Goal: Information Seeking & Learning: Learn about a topic

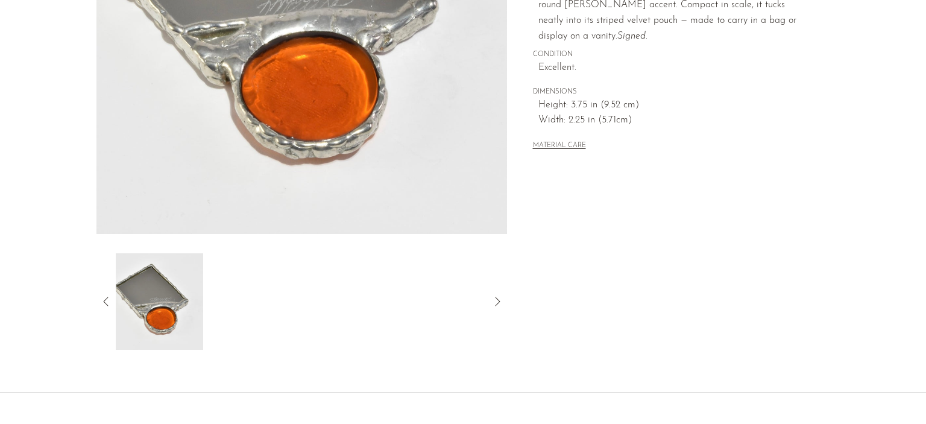
scroll to position [274, 0]
click at [113, 301] on div at bounding box center [301, 301] width 411 height 96
click at [109, 301] on icon at bounding box center [106, 301] width 14 height 14
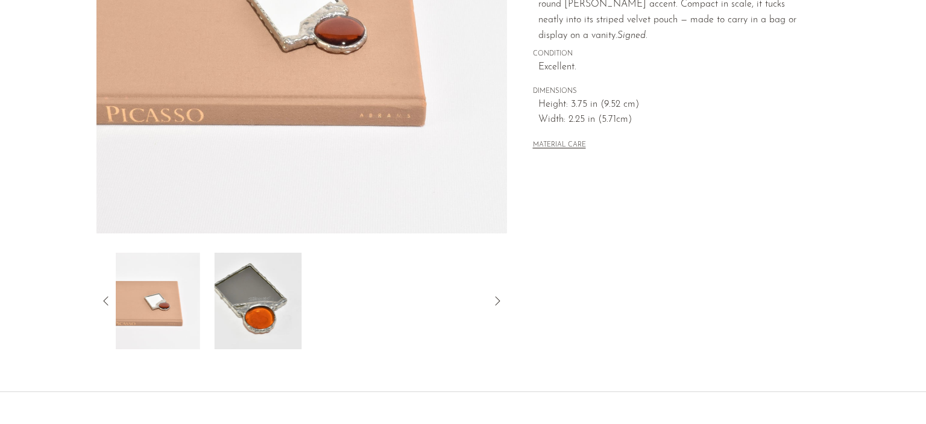
click at [109, 301] on icon at bounding box center [106, 301] width 14 height 14
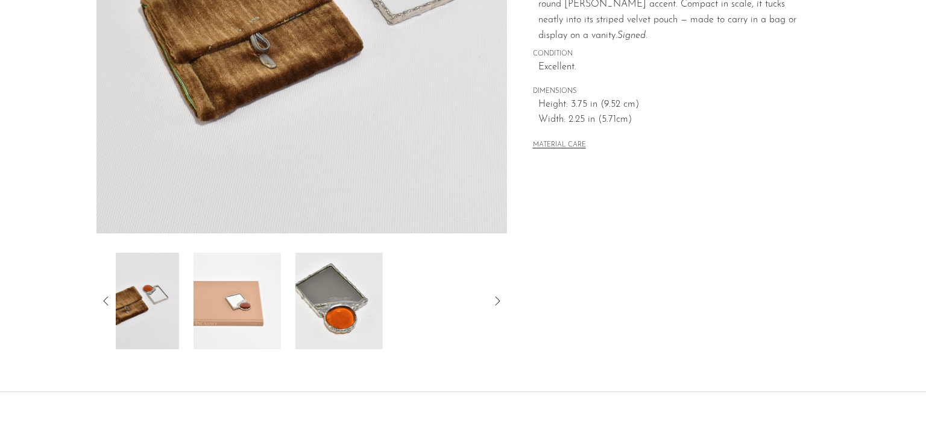
click at [109, 301] on icon at bounding box center [106, 301] width 14 height 14
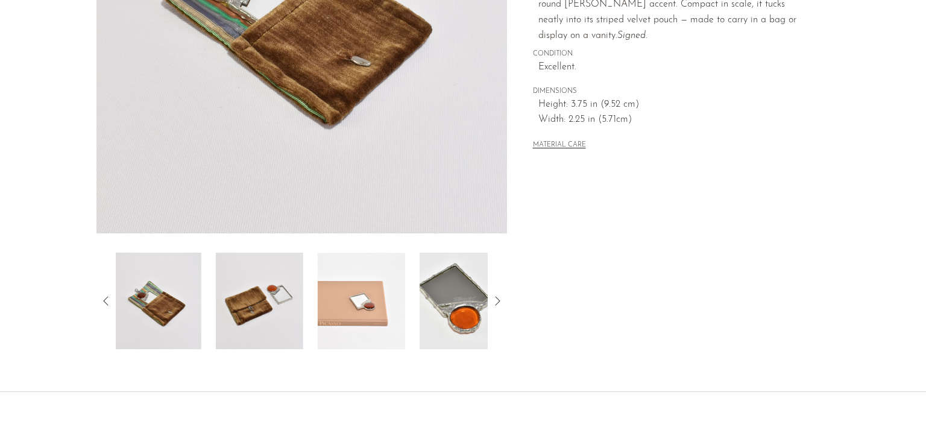
click at [109, 301] on icon at bounding box center [106, 301] width 14 height 14
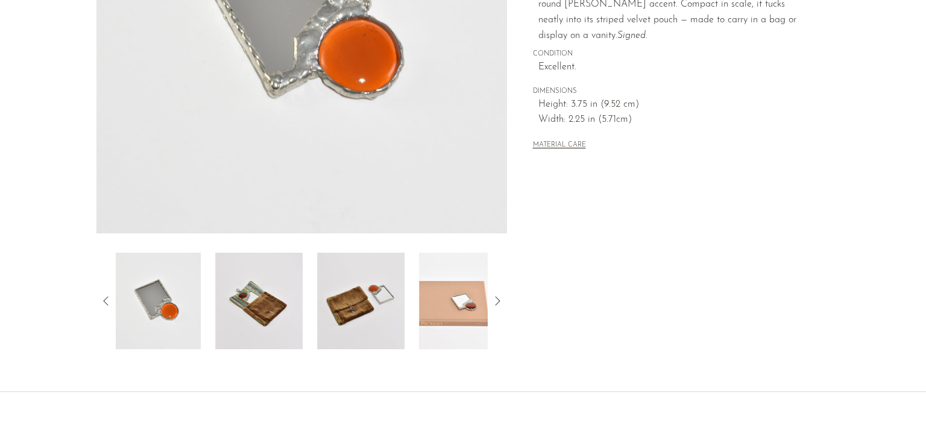
click at [109, 301] on icon at bounding box center [106, 301] width 14 height 14
click at [162, 301] on img at bounding box center [159, 301] width 87 height 96
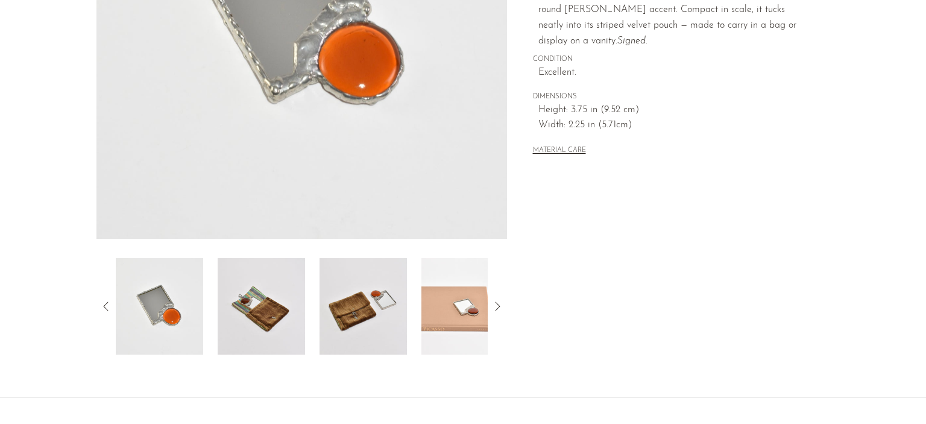
click at [265, 296] on img at bounding box center [261, 306] width 87 height 96
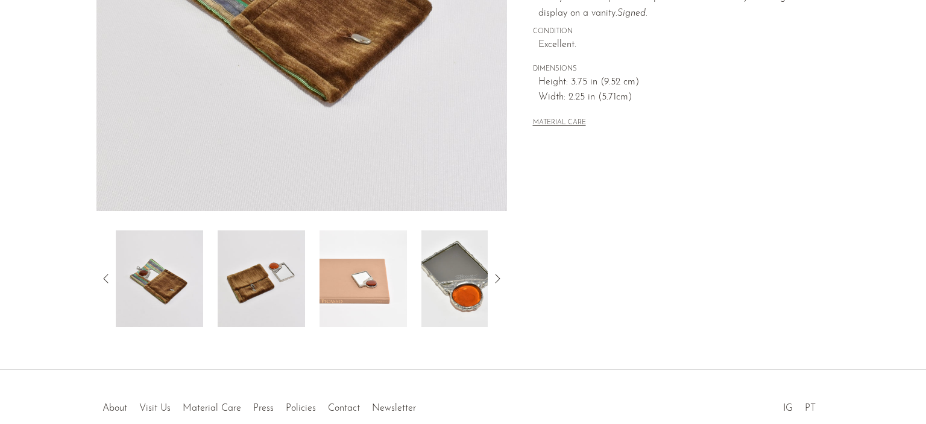
scroll to position [300, 0]
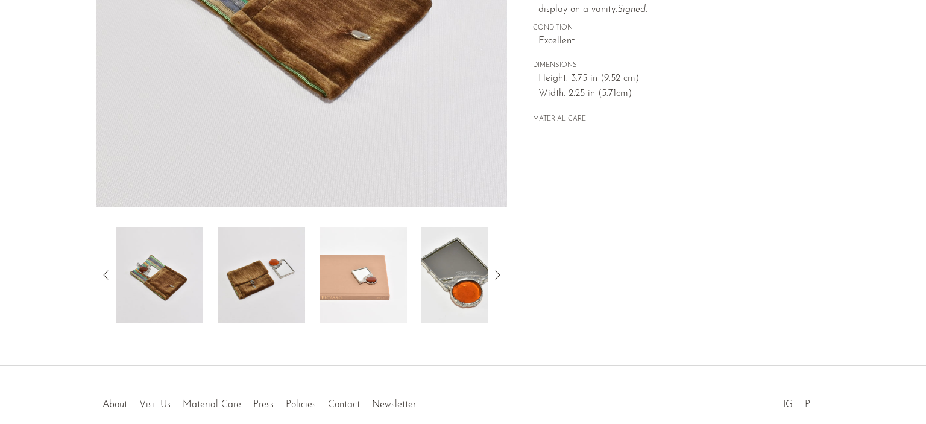
click at [364, 274] on img at bounding box center [363, 275] width 87 height 96
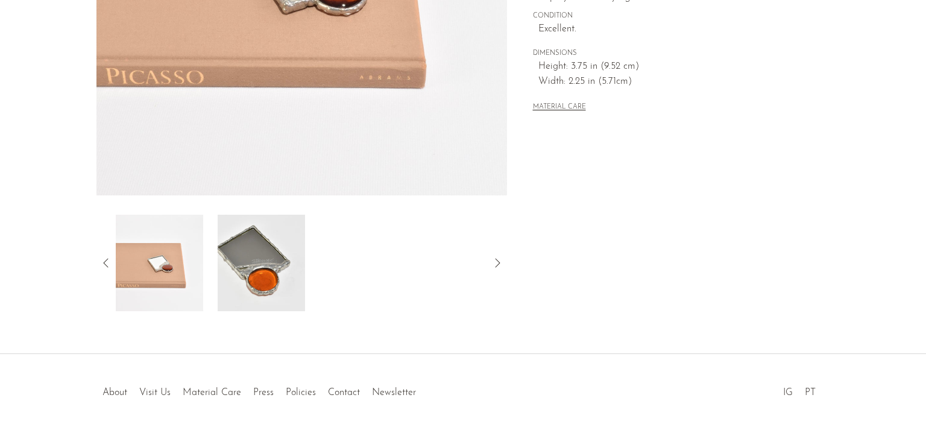
click at [282, 281] on img at bounding box center [261, 263] width 87 height 96
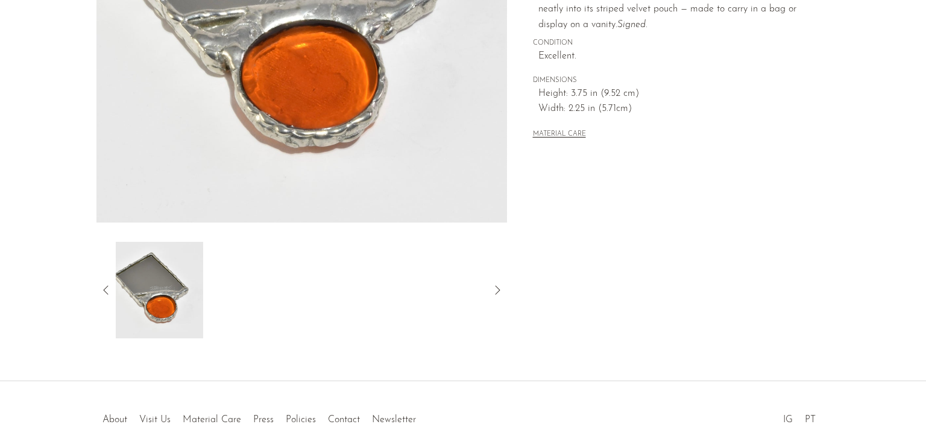
scroll to position [309, 0]
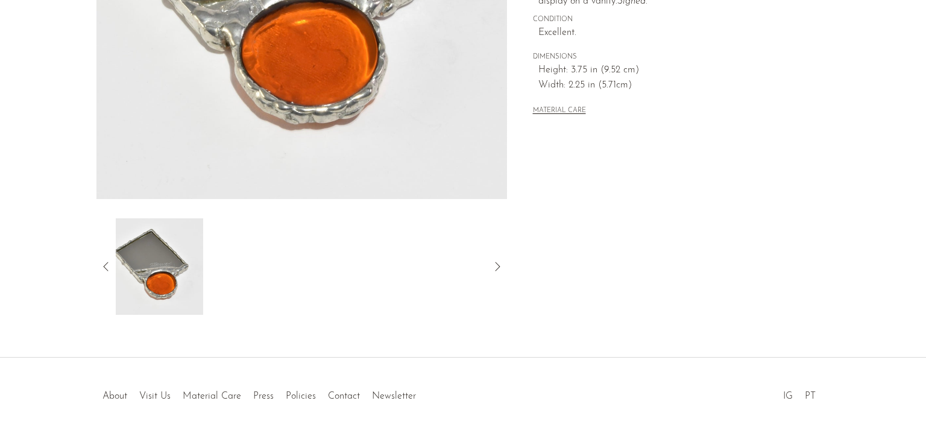
click at [108, 262] on icon at bounding box center [106, 266] width 14 height 14
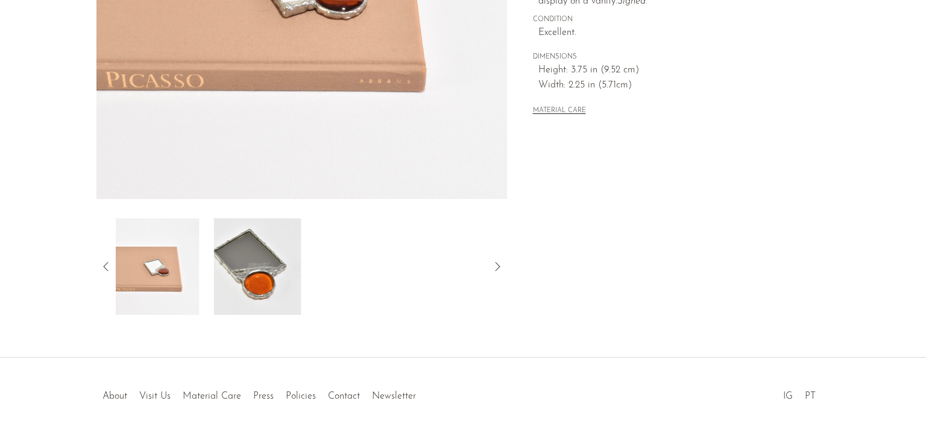
click at [108, 262] on icon at bounding box center [106, 266] width 14 height 14
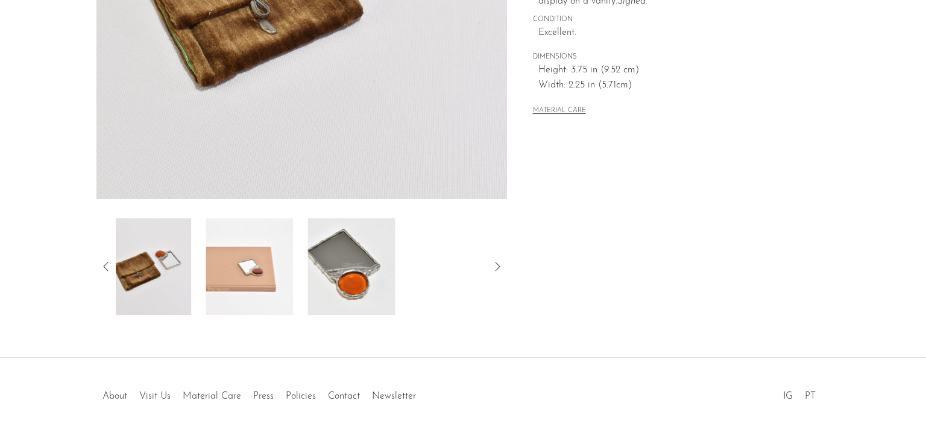
click at [108, 262] on icon at bounding box center [106, 266] width 14 height 14
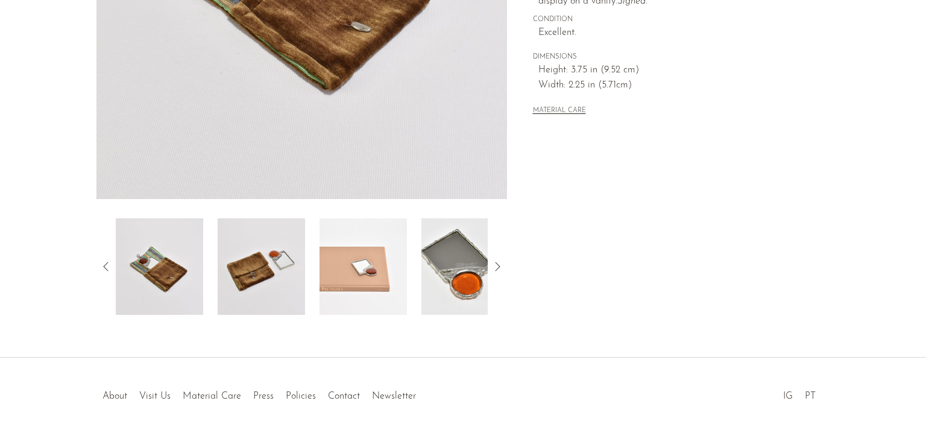
click at [160, 259] on img at bounding box center [159, 266] width 87 height 96
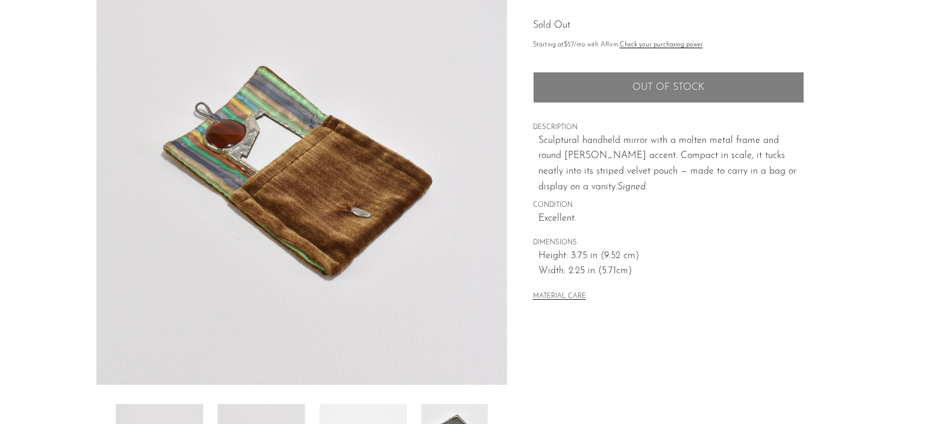
scroll to position [109, 0]
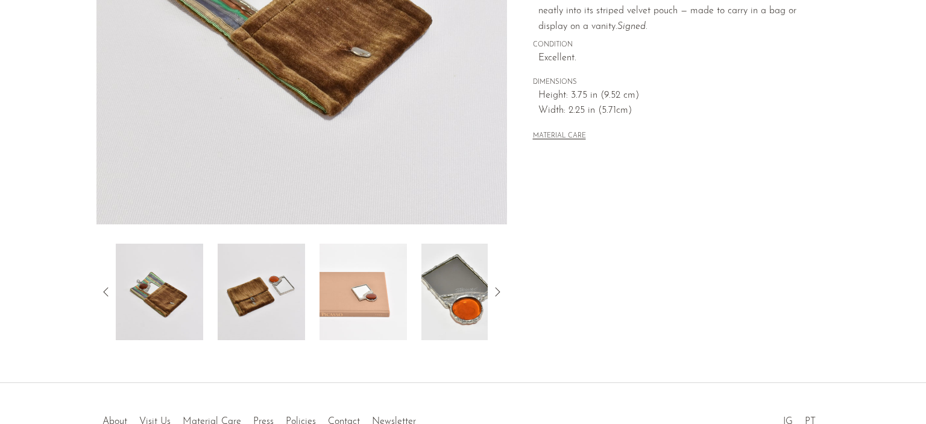
click at [251, 268] on img at bounding box center [261, 292] width 87 height 96
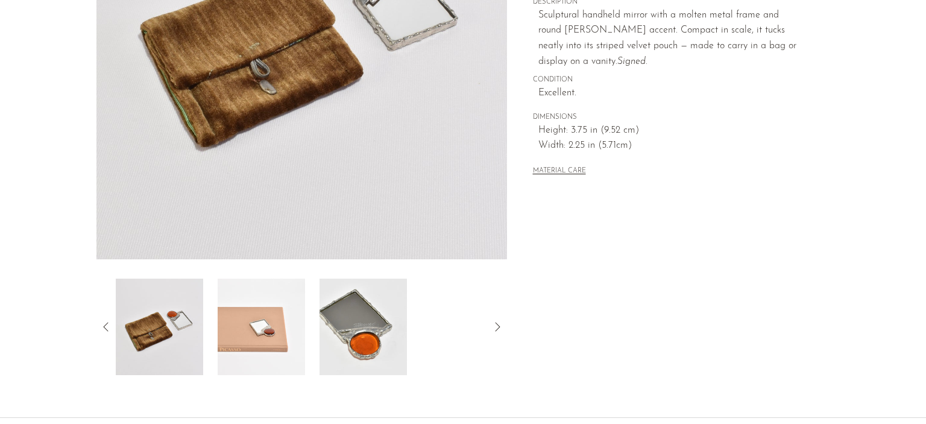
scroll to position [250, 0]
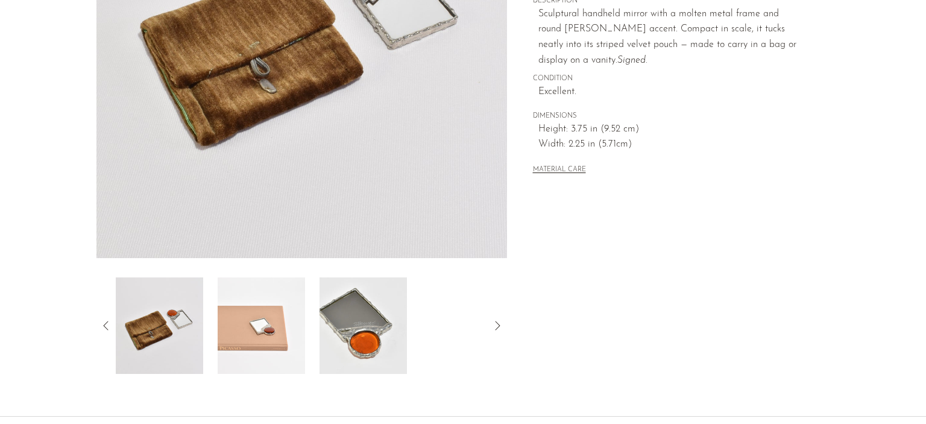
click at [256, 323] on img at bounding box center [261, 325] width 87 height 96
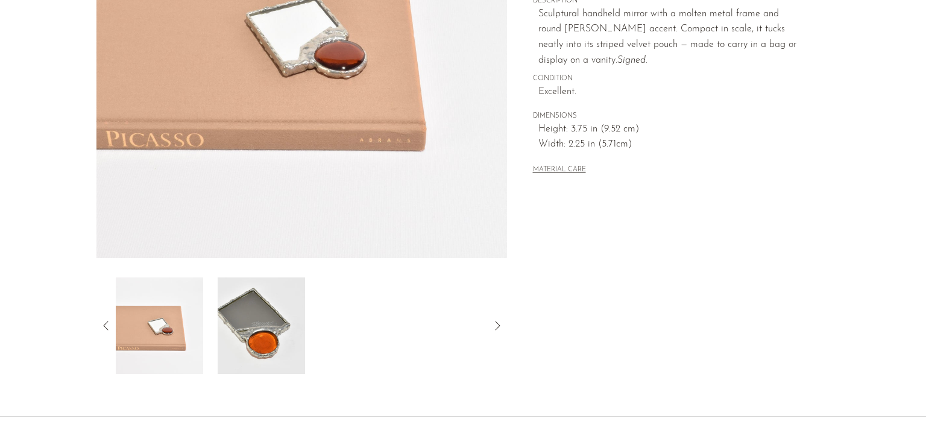
click at [273, 320] on img at bounding box center [261, 325] width 87 height 96
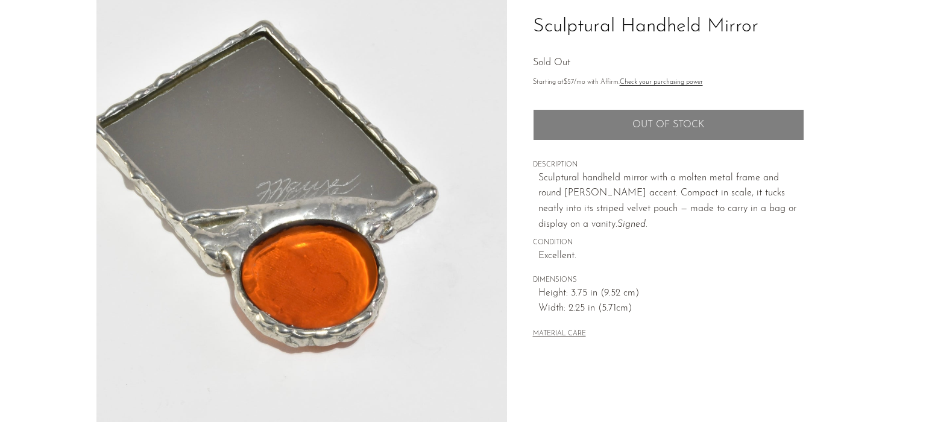
scroll to position [0, 0]
